Goal: Information Seeking & Learning: Learn about a topic

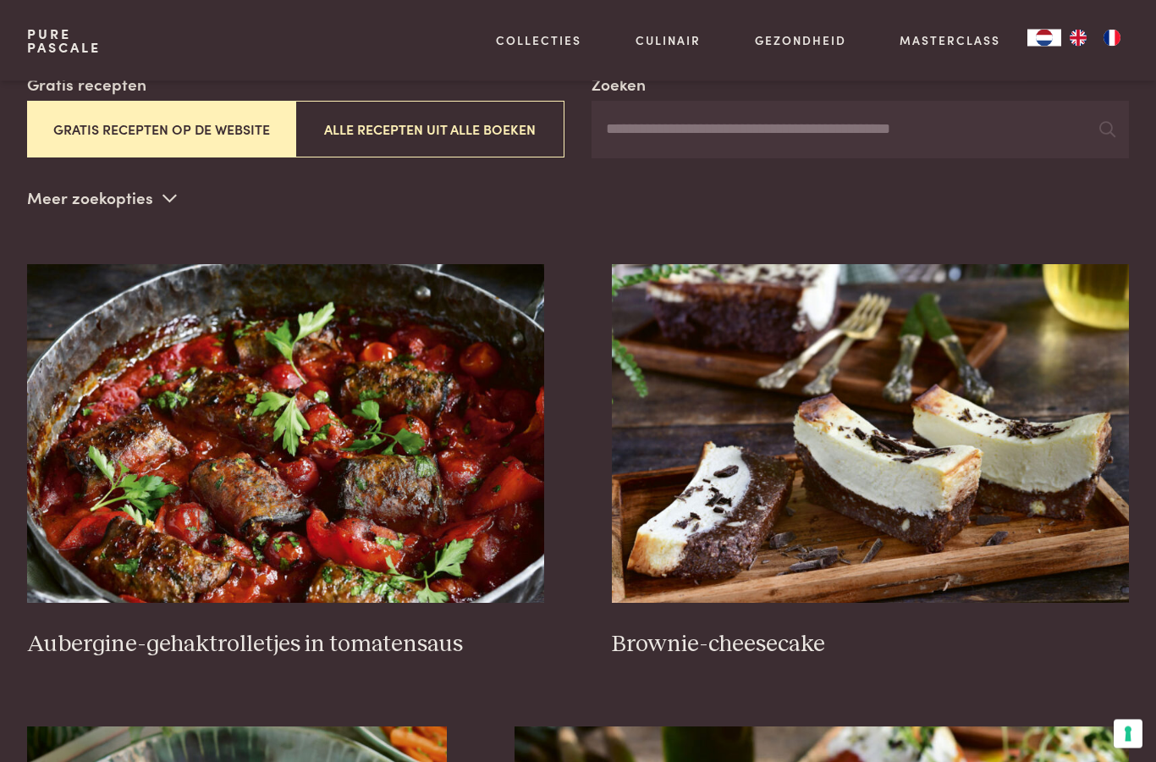
scroll to position [317, 0]
click at [767, 642] on h3 "Brownie-cheesecake" at bounding box center [870, 645] width 517 height 30
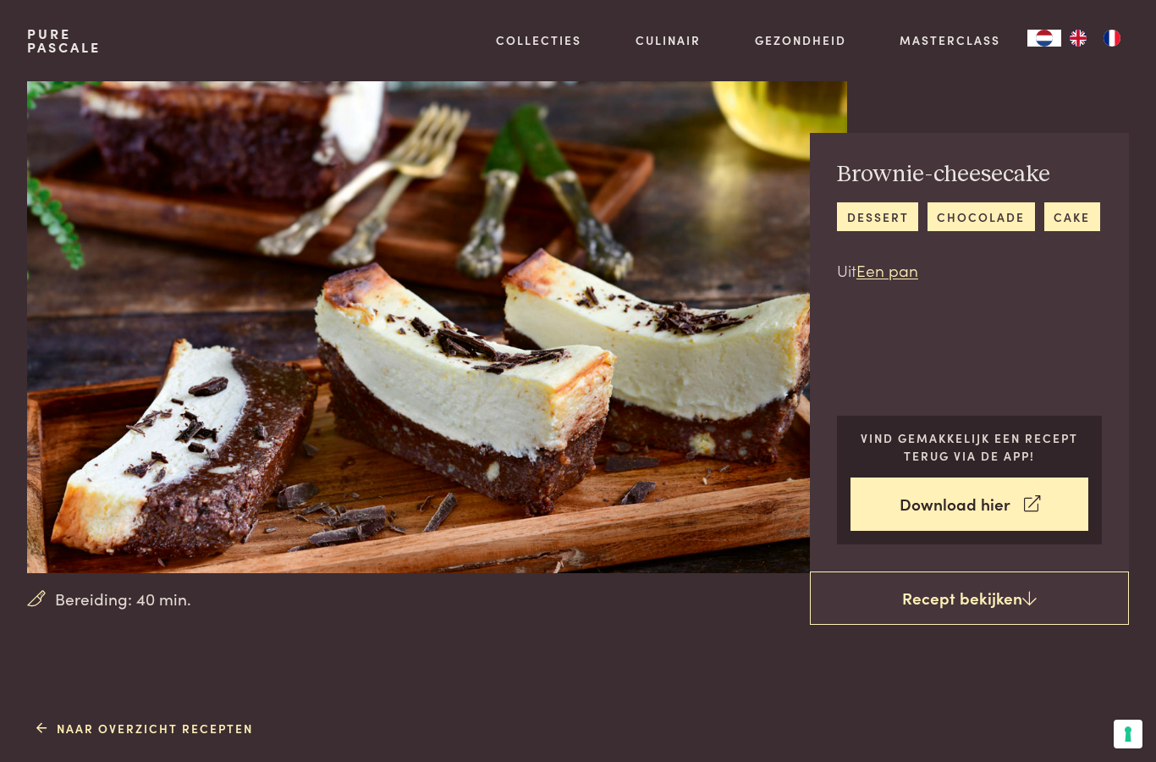
click at [527, 192] on link "Recepten" at bounding box center [626, 183] width 287 height 18
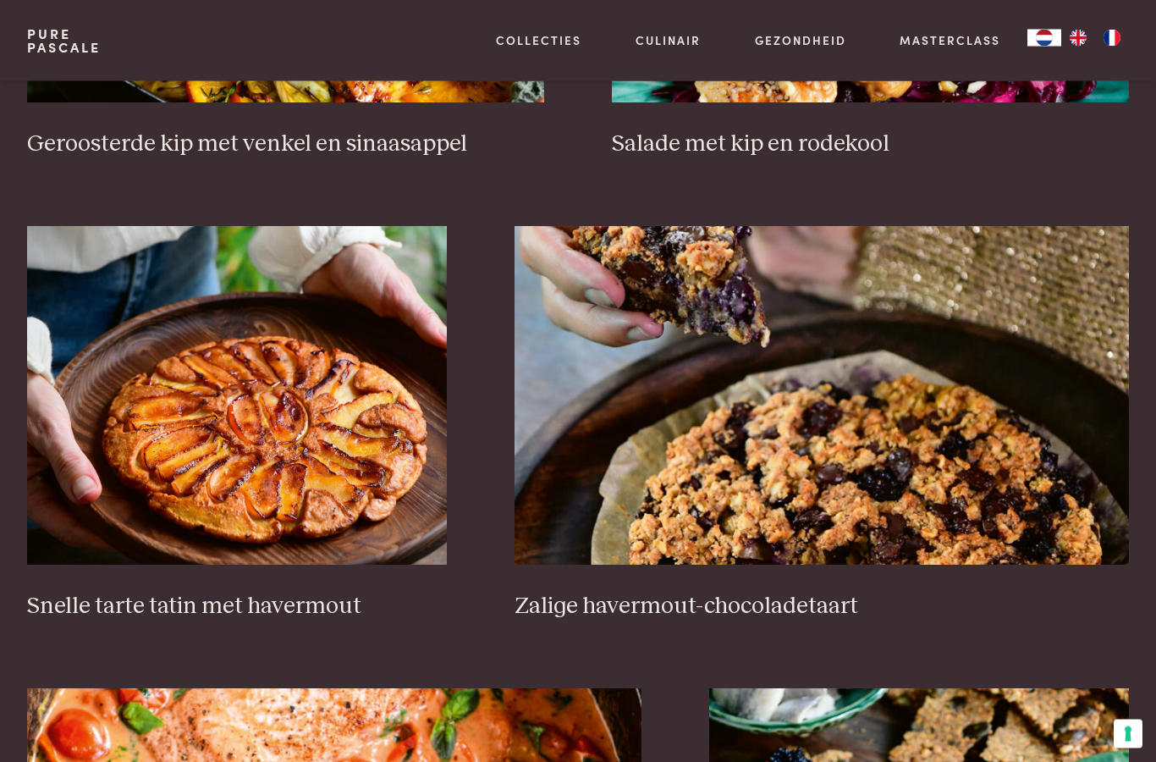
scroll to position [2233, 0]
click at [262, 472] on img at bounding box center [237, 395] width 420 height 339
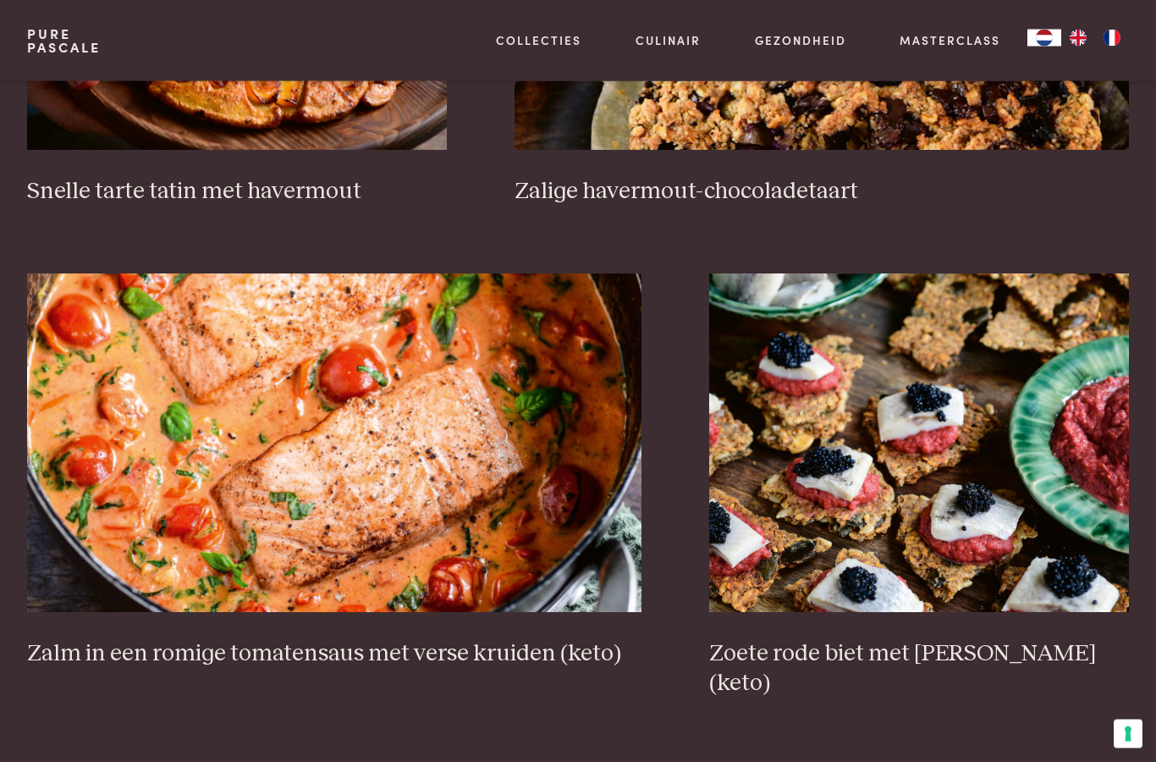
scroll to position [2718, 0]
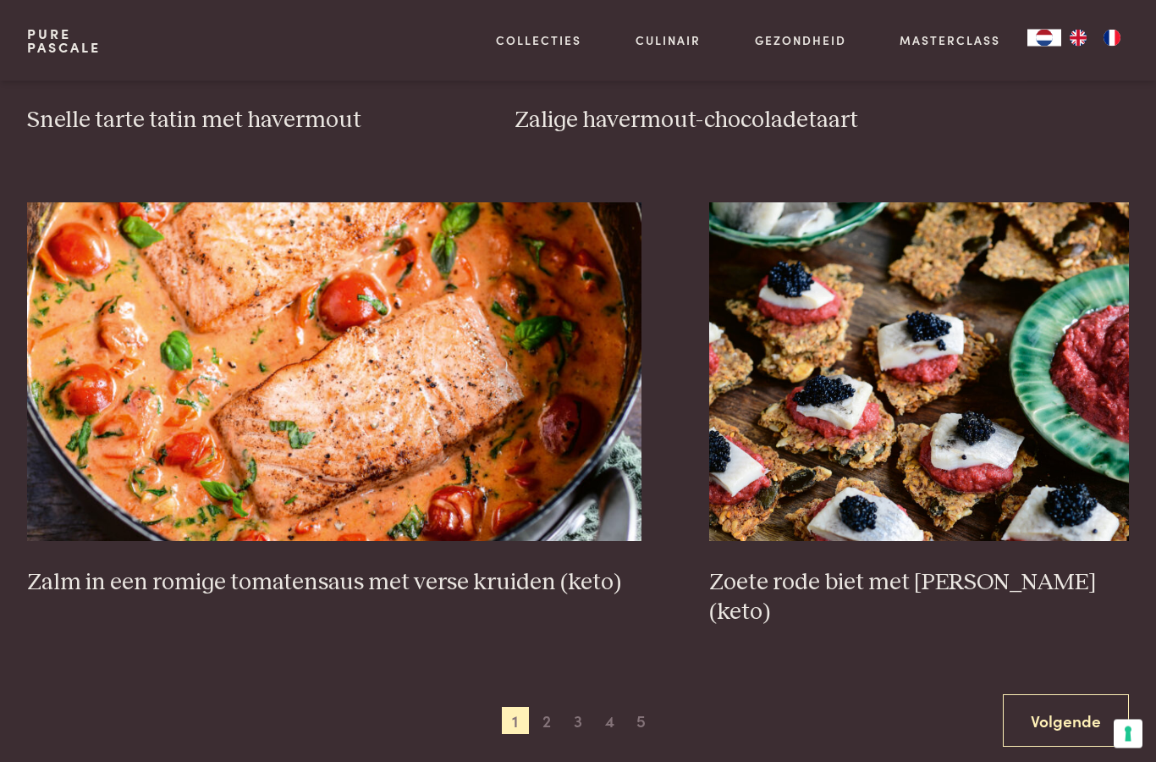
click at [1060, 695] on link "Volgende" at bounding box center [1066, 721] width 126 height 53
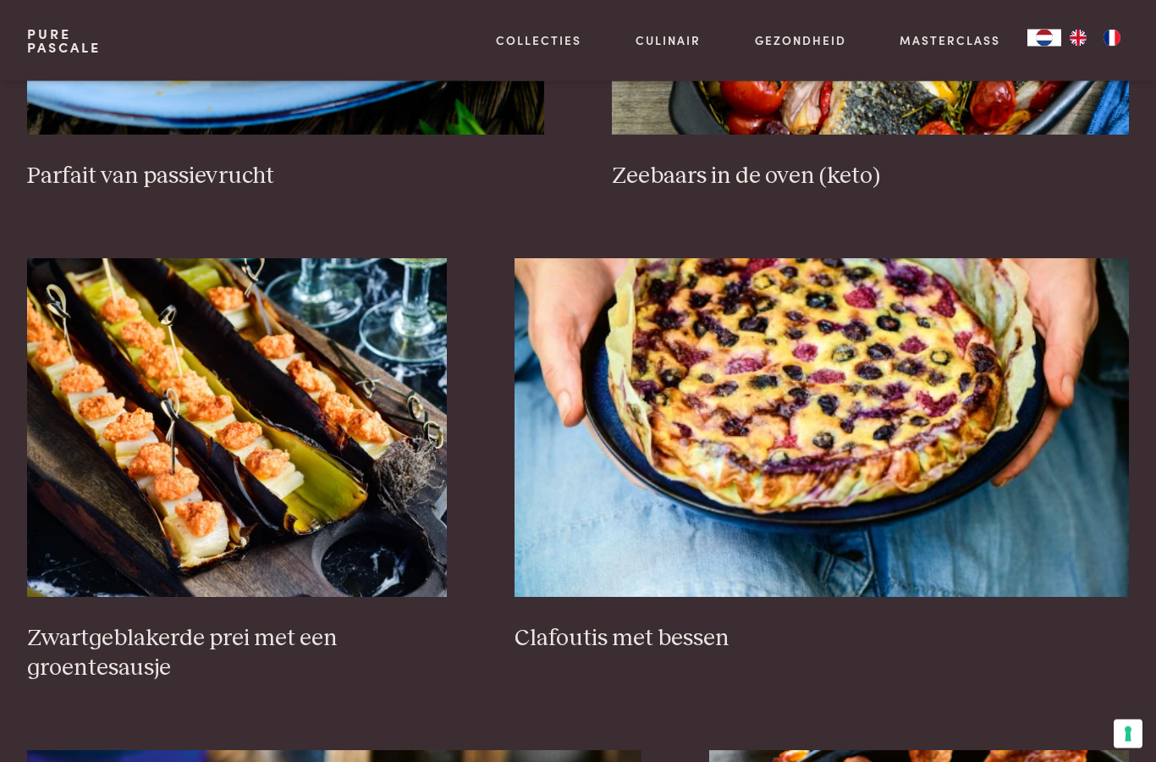
scroll to position [785, 0]
click at [832, 386] on img at bounding box center [822, 427] width 615 height 339
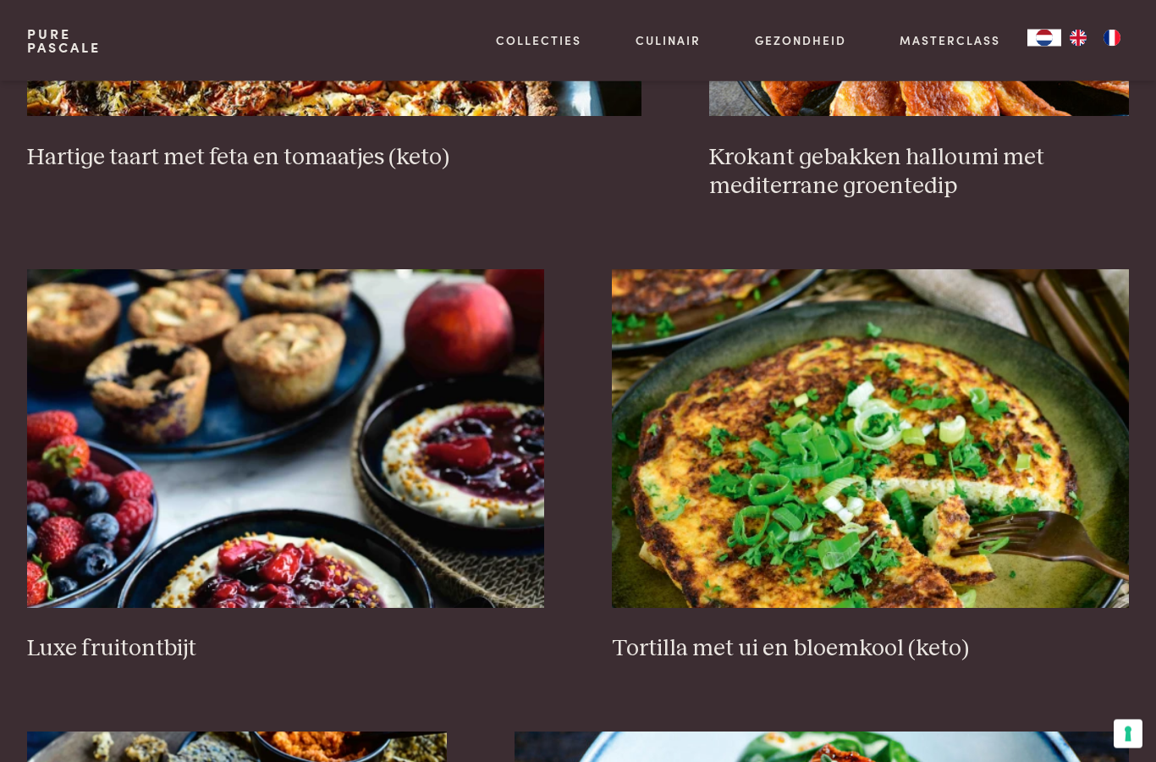
scroll to position [1757, 0]
click at [281, 422] on img at bounding box center [285, 438] width 517 height 339
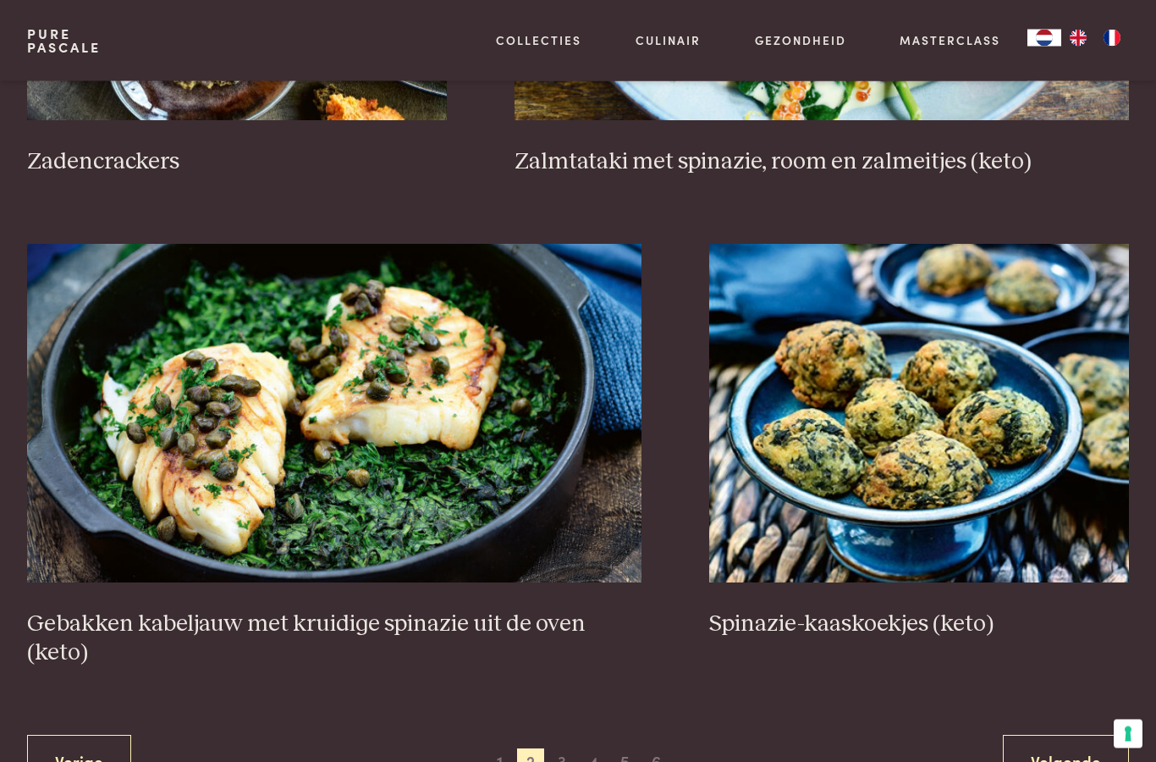
scroll to position [2707, 0]
click at [1067, 759] on link "Volgende" at bounding box center [1066, 761] width 126 height 53
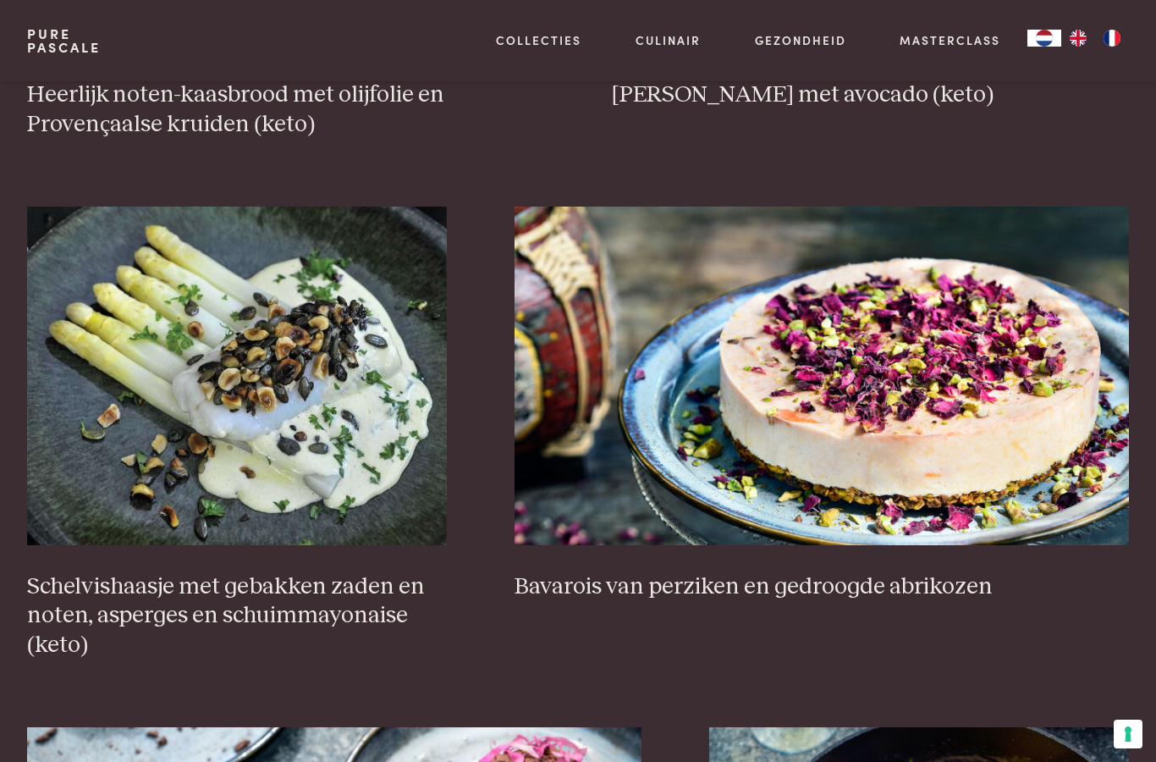
scroll to position [869, 0]
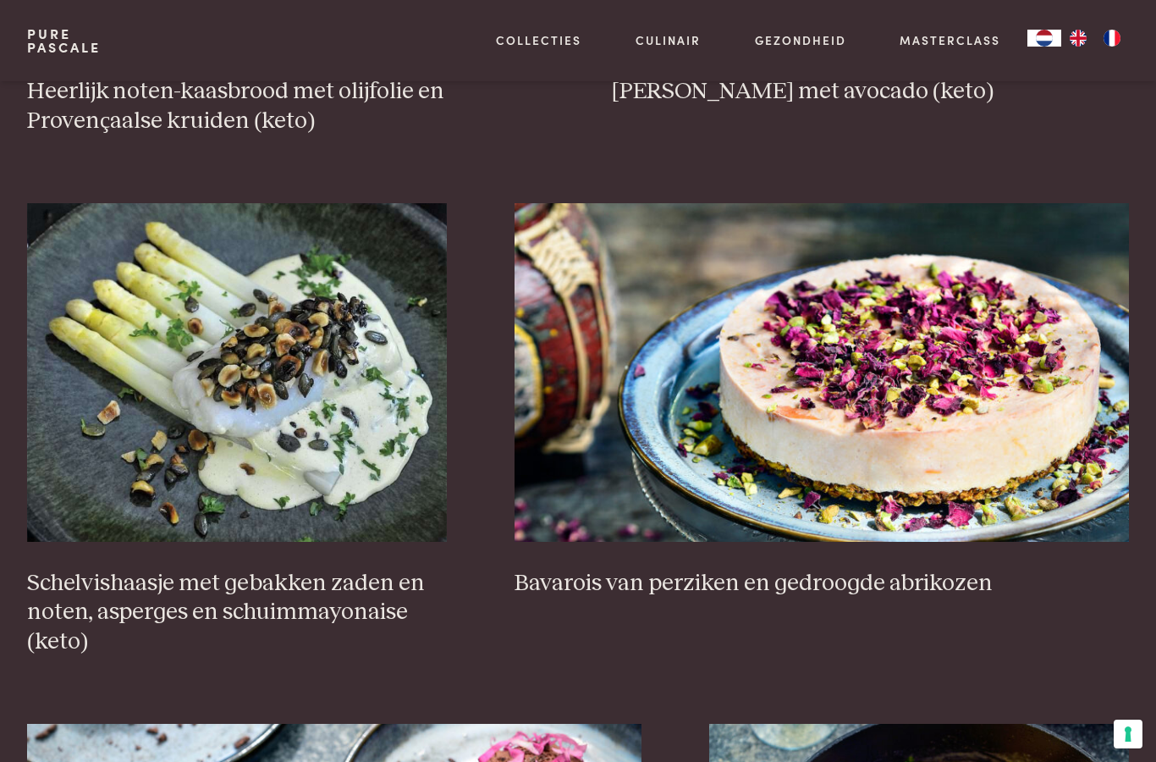
click at [909, 371] on img at bounding box center [822, 372] width 615 height 339
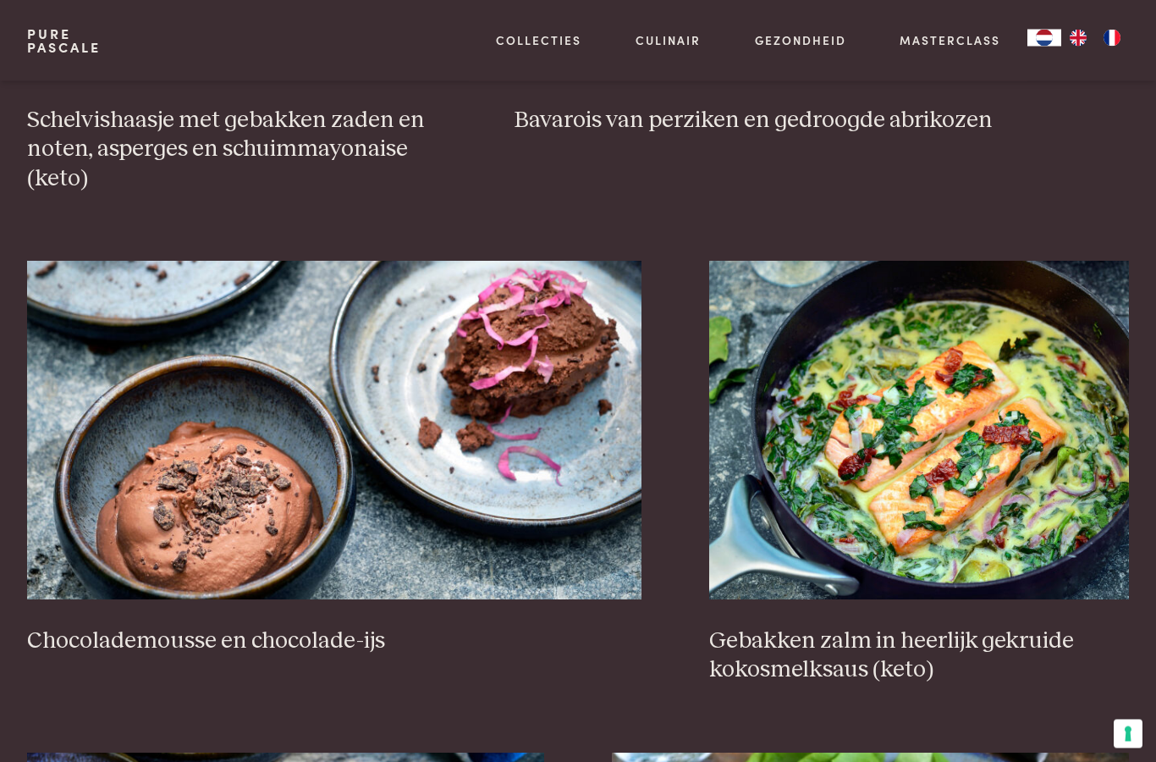
scroll to position [1332, 0]
click at [342, 418] on img at bounding box center [334, 430] width 615 height 339
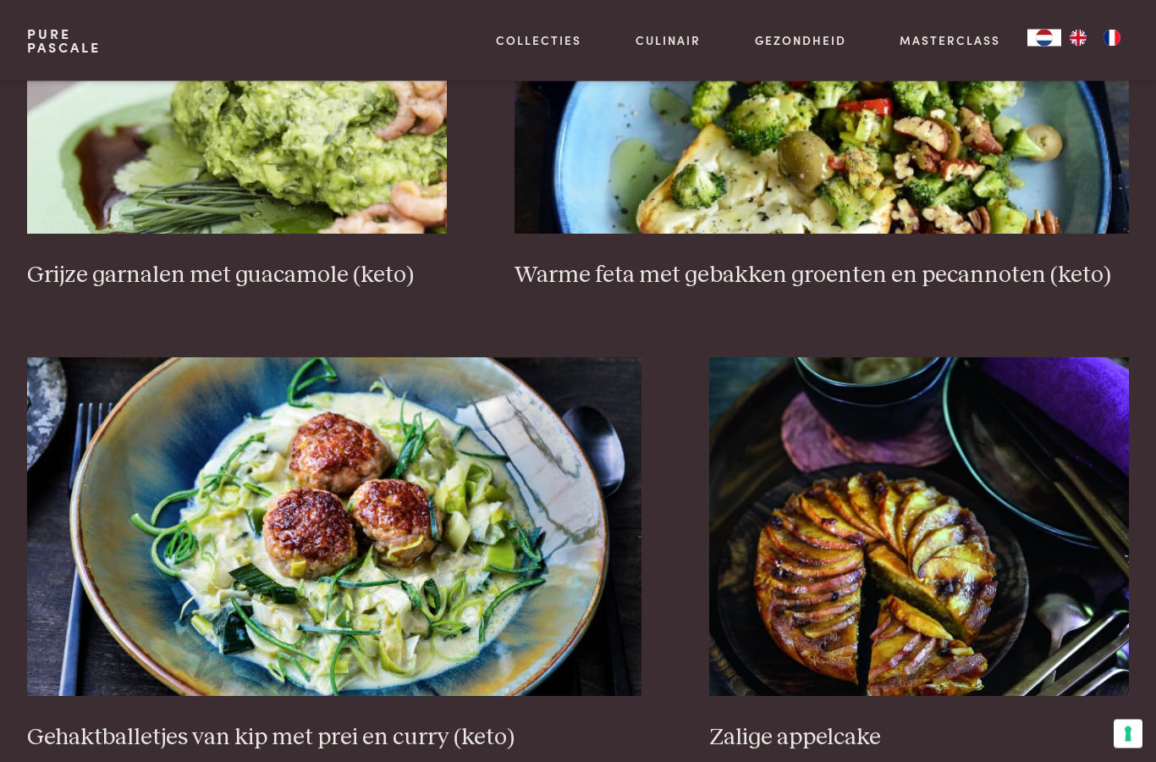
scroll to position [2657, 0]
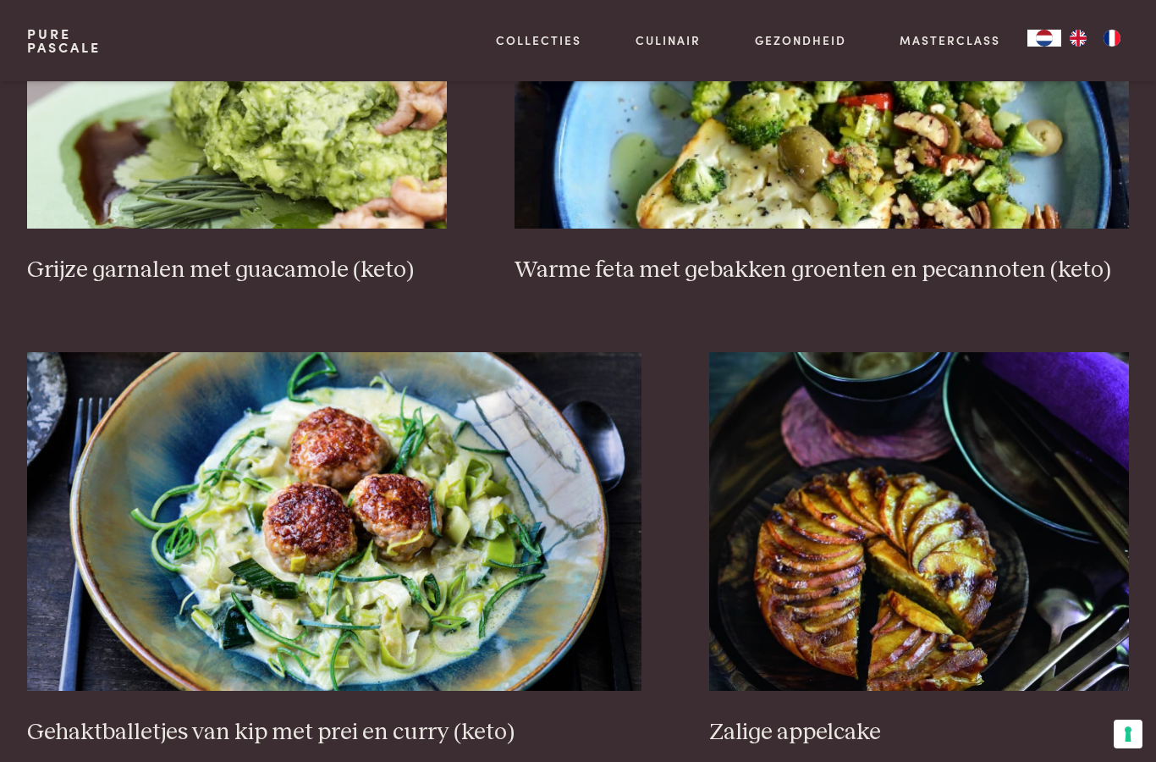
click at [888, 551] on img at bounding box center [919, 521] width 420 height 339
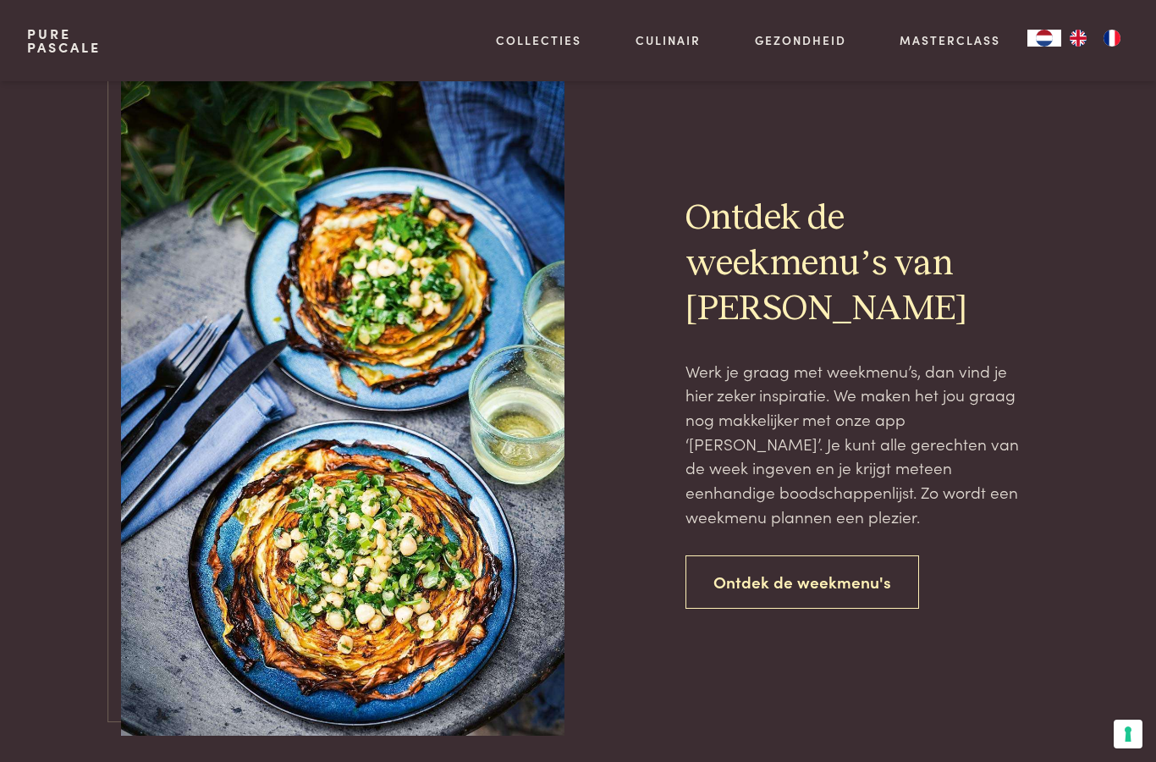
scroll to position [3543, 0]
click at [797, 572] on link "Ontdek de weekmenu's" at bounding box center [803, 582] width 234 height 53
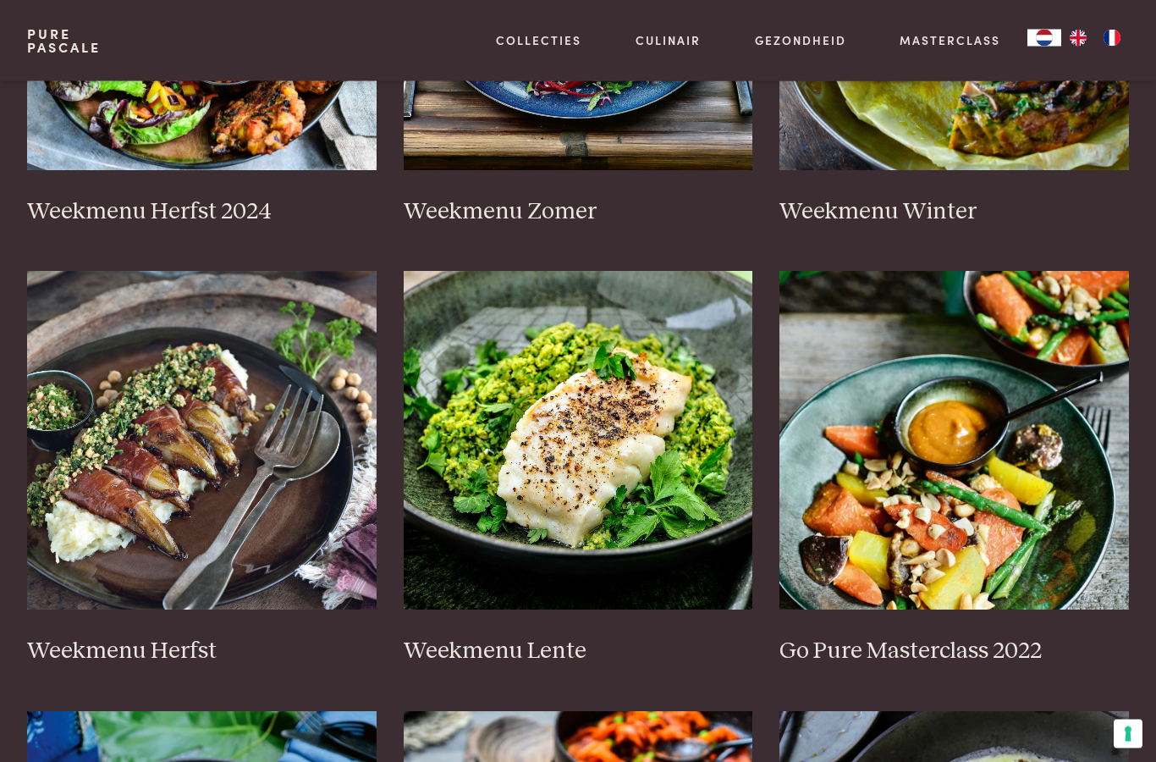
scroll to position [636, 0]
click at [956, 438] on img at bounding box center [955, 441] width 350 height 339
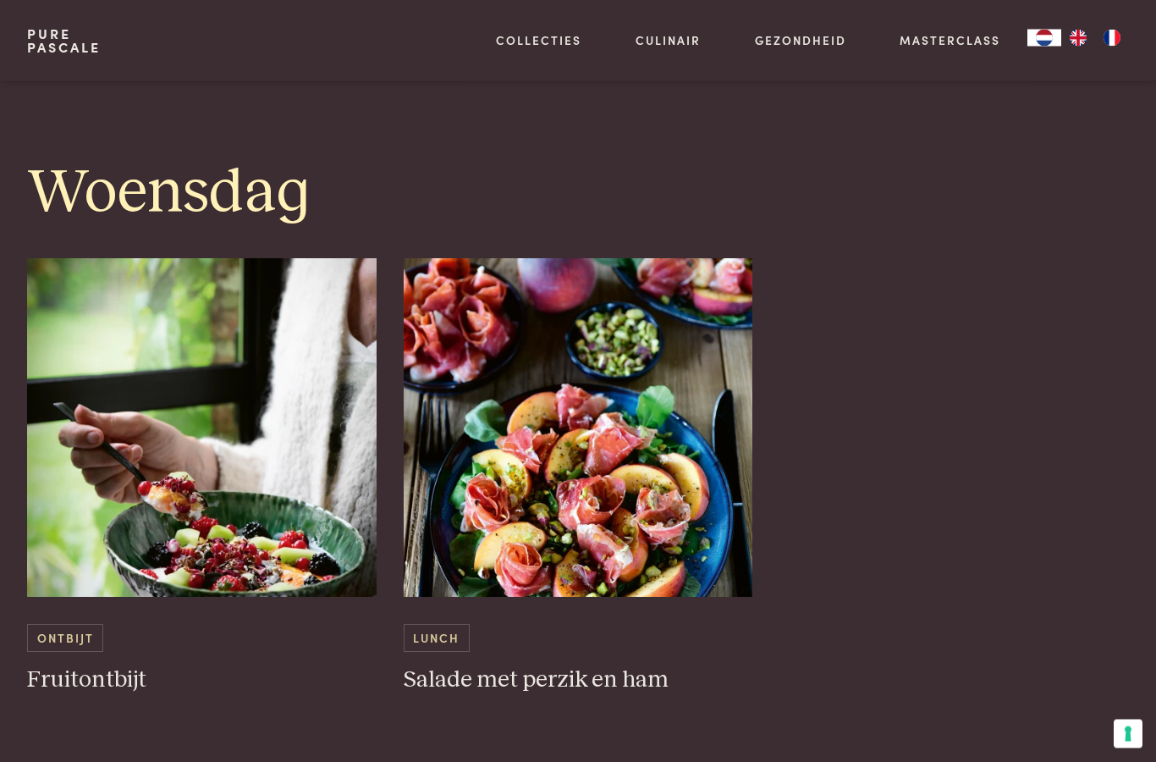
scroll to position [2244, 0]
click at [590, 480] on img at bounding box center [579, 427] width 350 height 339
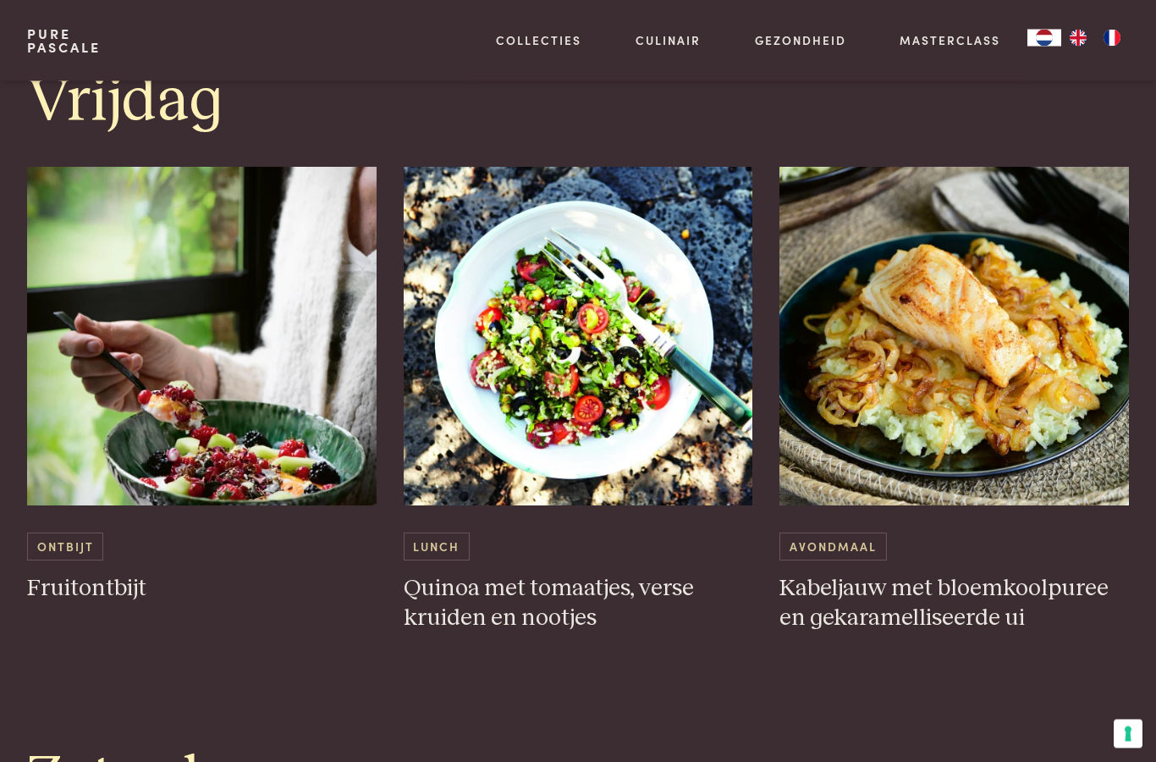
scroll to position [3660, 0]
click at [957, 307] on img at bounding box center [955, 336] width 350 height 339
click at [957, 250] on img at bounding box center [955, 336] width 350 height 339
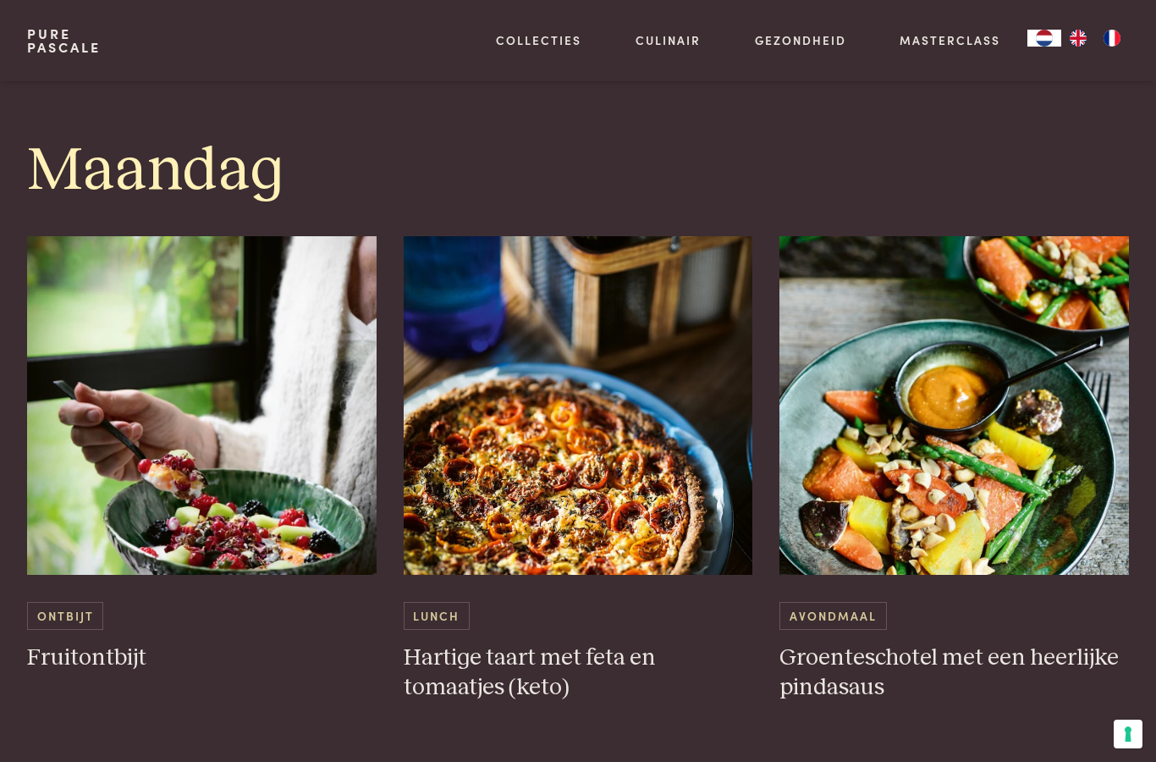
scroll to position [911, 0]
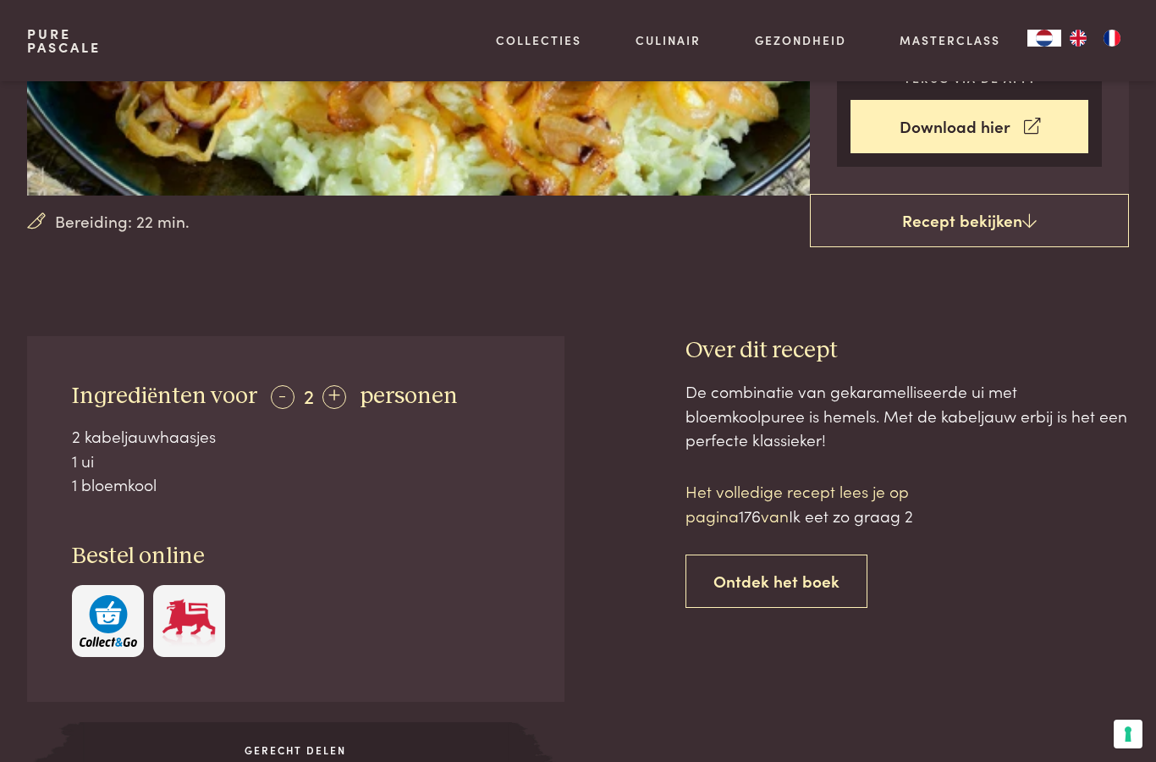
scroll to position [379, 0]
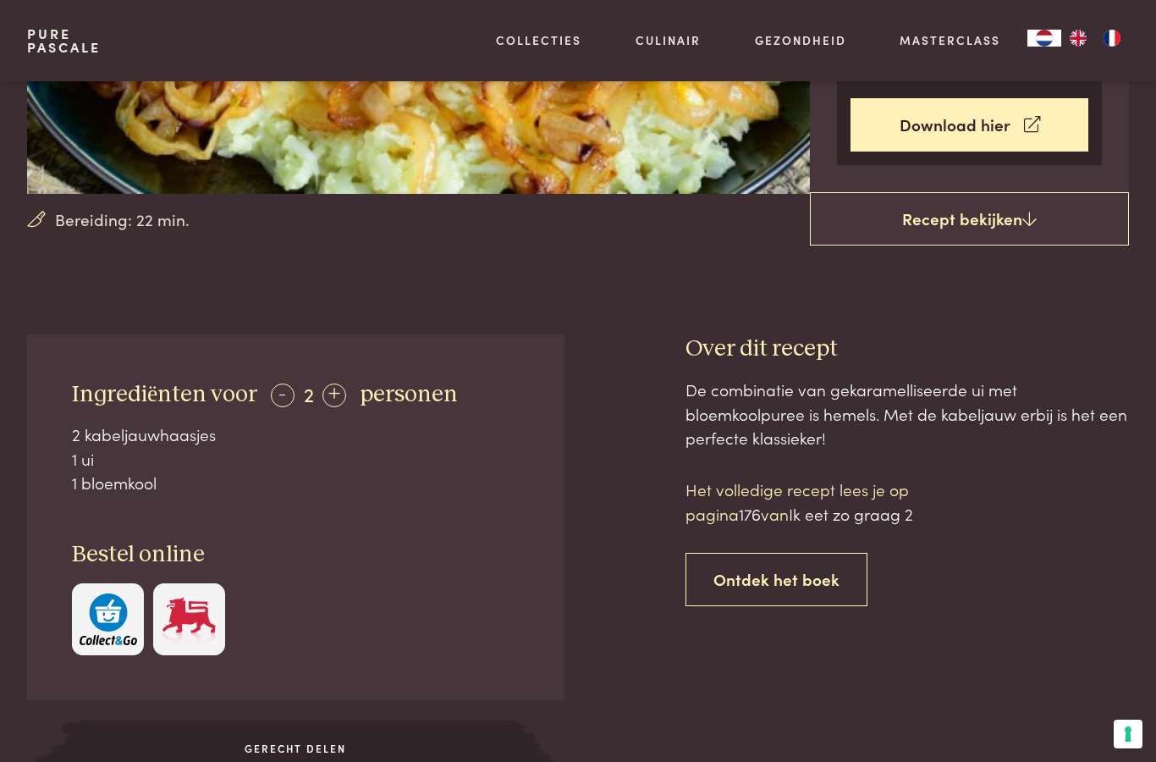
click at [977, 216] on link "Recept bekijken" at bounding box center [969, 219] width 319 height 54
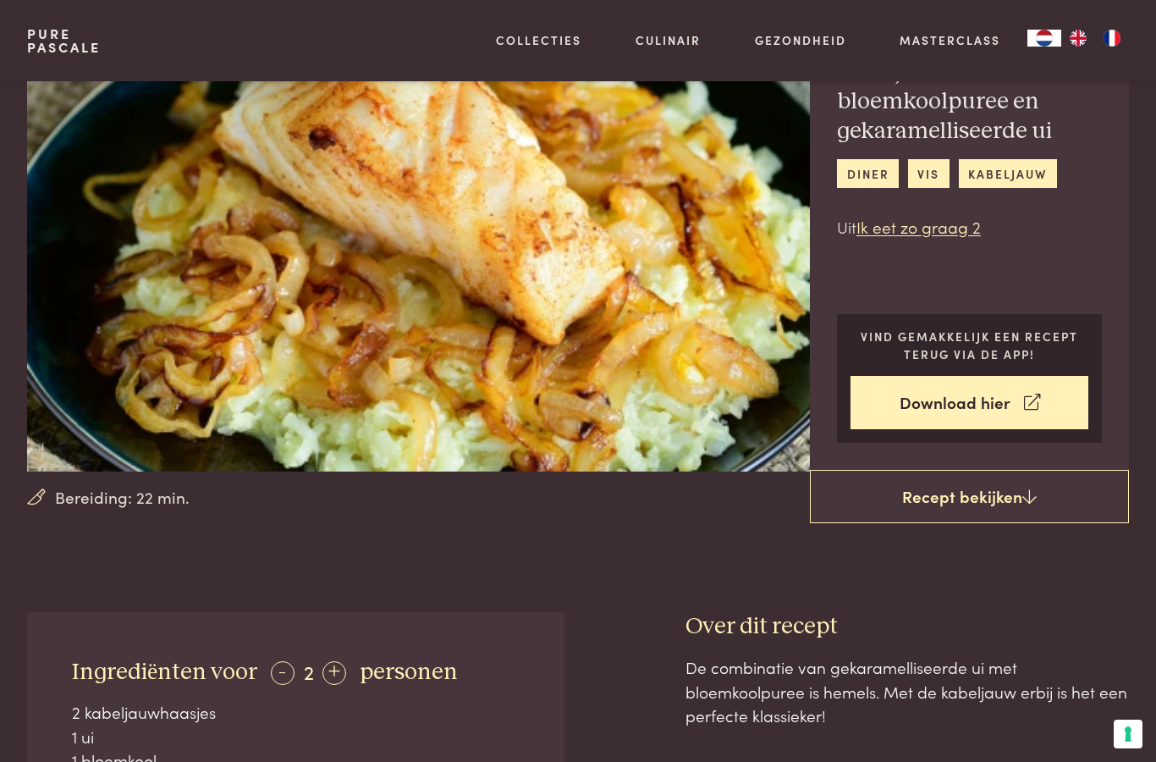
scroll to position [80, 0]
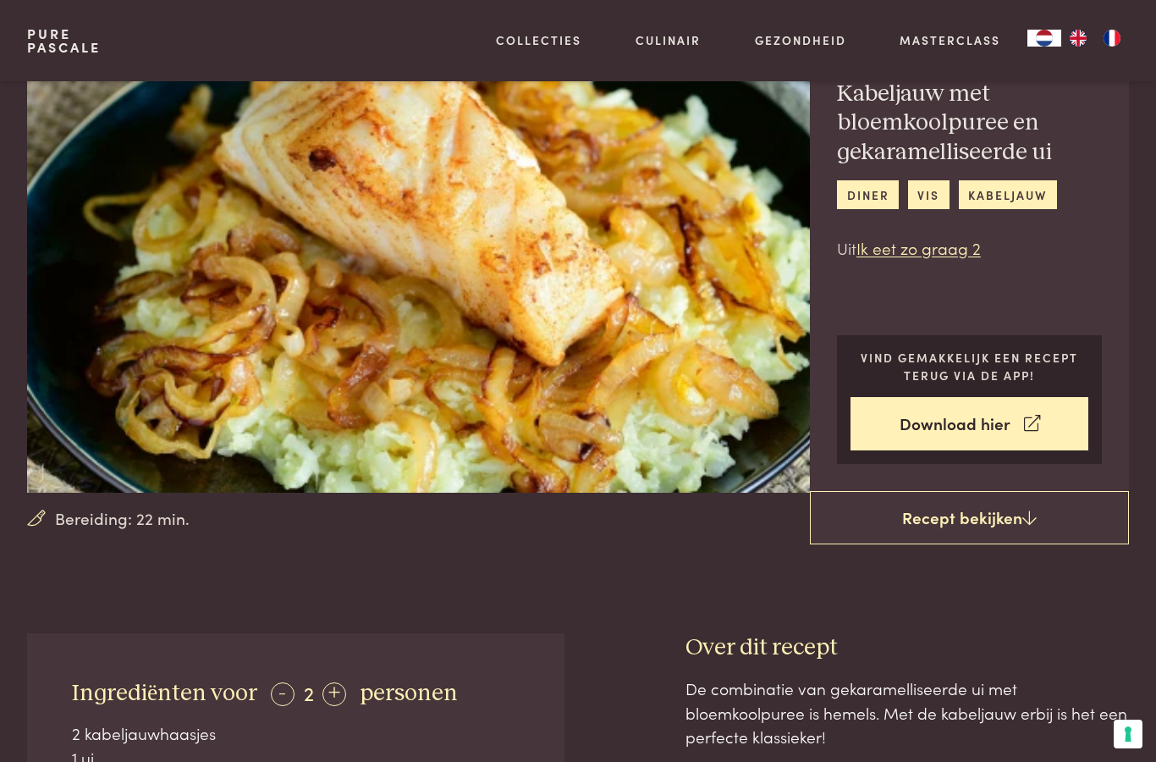
click at [969, 424] on link "Download hier" at bounding box center [970, 423] width 238 height 53
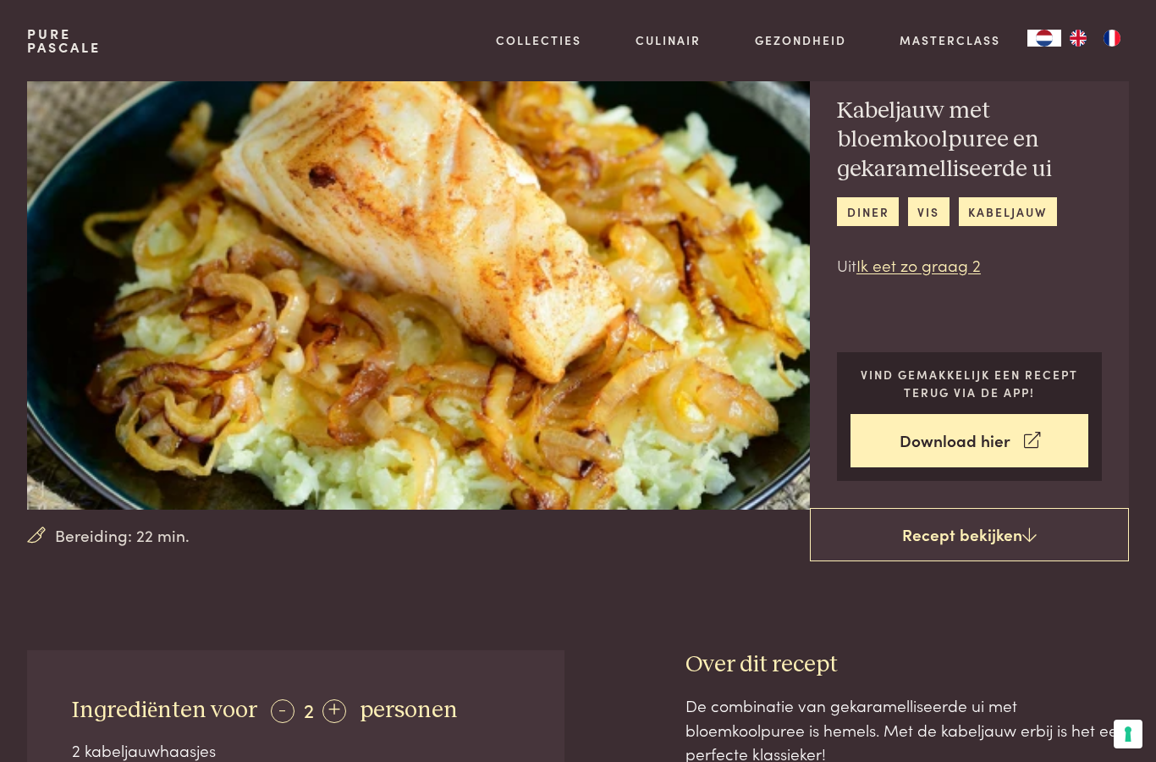
scroll to position [0, 0]
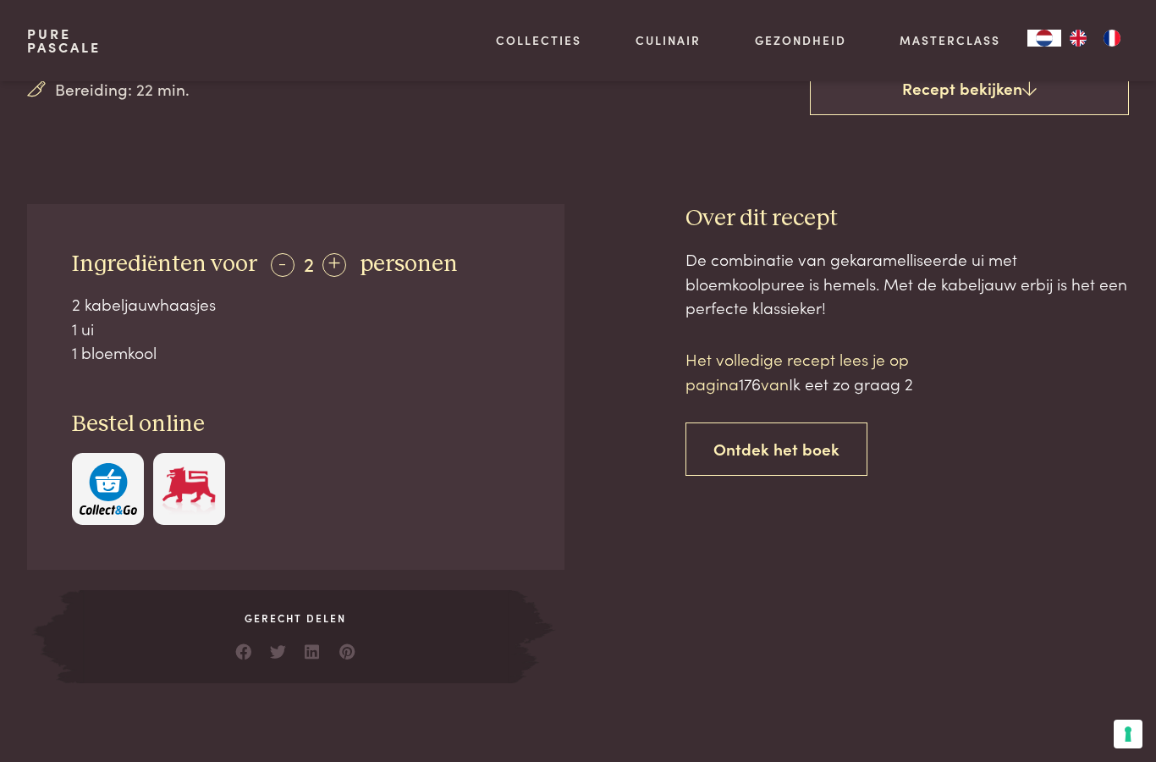
scroll to position [509, 0]
click at [302, 615] on span "Gerecht delen" at bounding box center [296, 618] width 433 height 15
click at [301, 612] on span "Gerecht delen" at bounding box center [296, 618] width 433 height 15
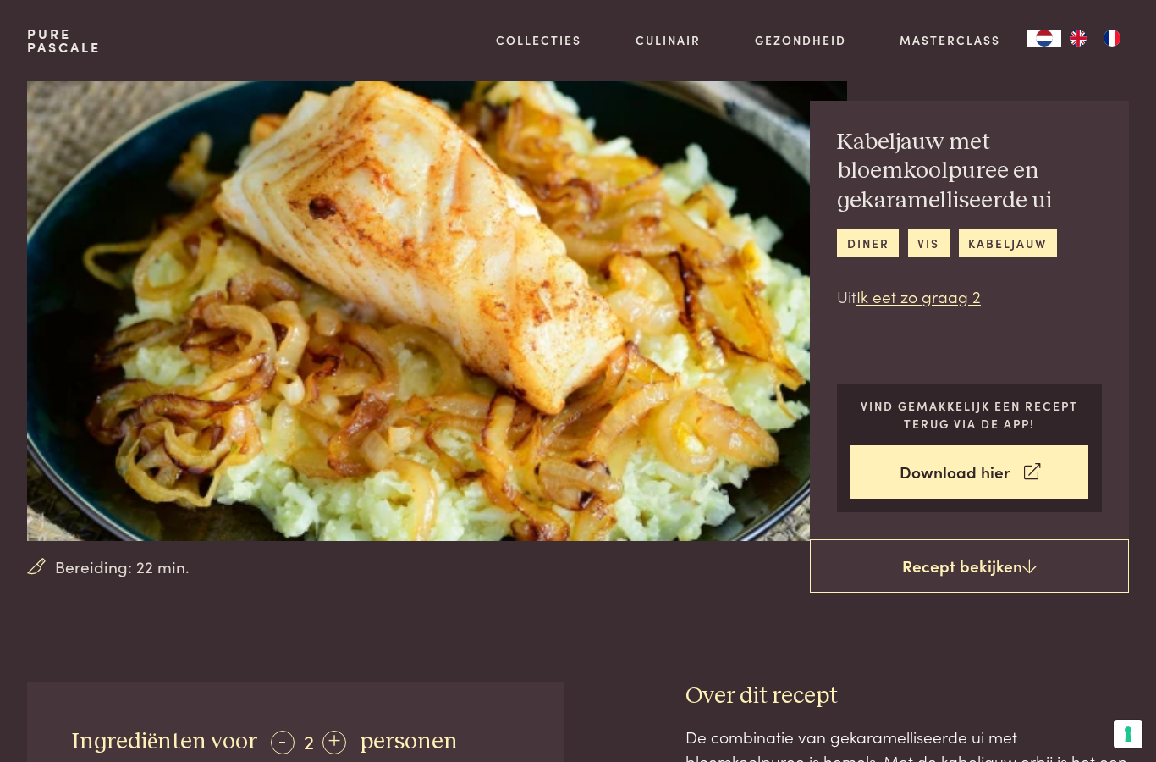
scroll to position [0, 0]
